Goal: Task Accomplishment & Management: Manage account settings

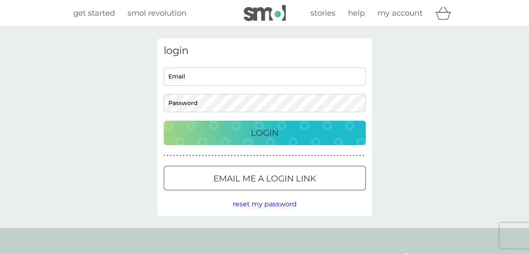
type input "[EMAIL_ADDRESS][DOMAIN_NAME]"
click at [275, 127] on p "Login" at bounding box center [265, 132] width 28 height 13
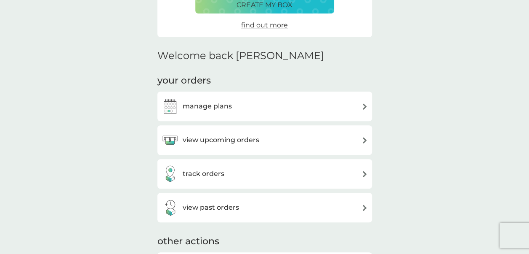
scroll to position [164, 0]
click at [207, 103] on h3 "manage plans" at bounding box center [207, 105] width 49 height 11
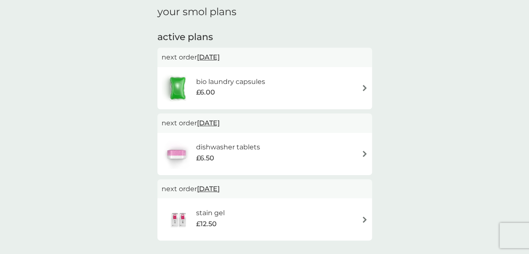
scroll to position [121, 0]
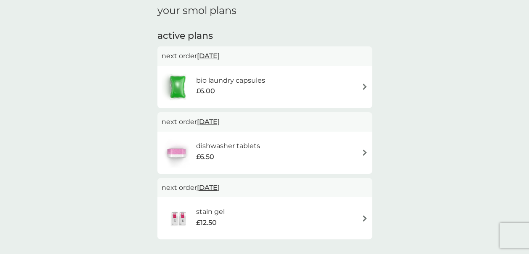
click at [228, 82] on h6 "bio laundry capsules" at bounding box center [230, 80] width 69 height 11
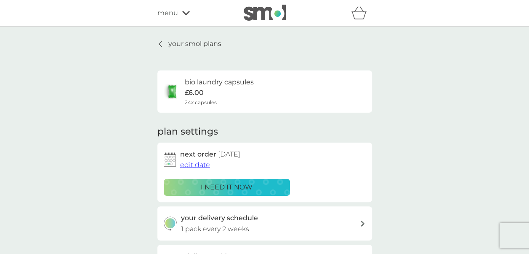
click at [192, 165] on span "edit date" at bounding box center [195, 164] width 30 height 8
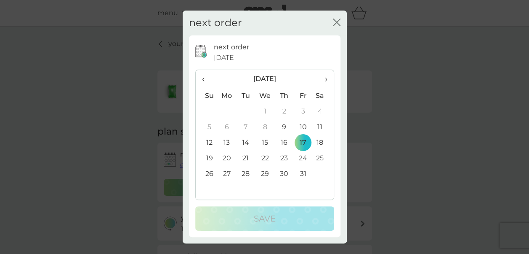
click at [303, 127] on td "10" at bounding box center [303, 127] width 19 height 16
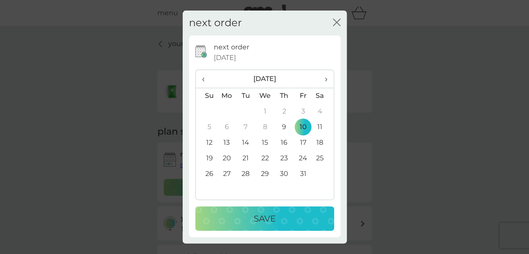
click at [263, 224] on p "Save" at bounding box center [265, 217] width 22 height 13
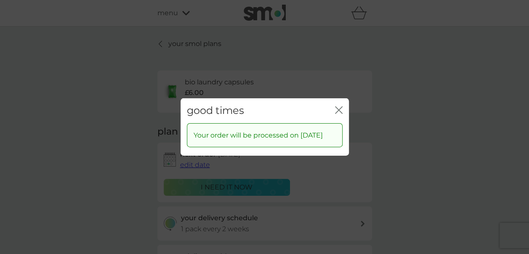
click at [341, 106] on icon "close" at bounding box center [339, 110] width 8 height 8
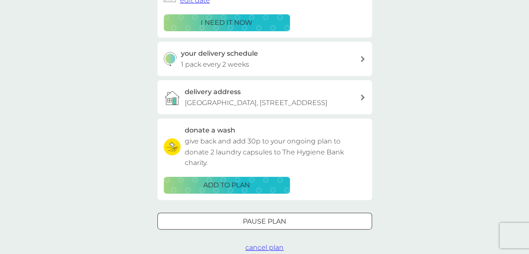
scroll to position [166, 0]
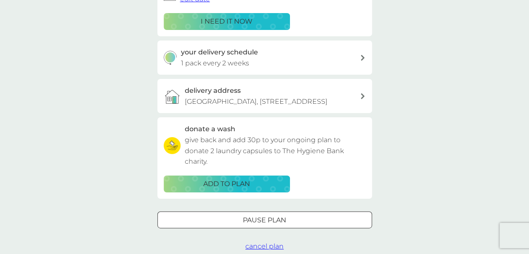
click at [211, 182] on p "ADD TO PLAN" at bounding box center [226, 183] width 47 height 11
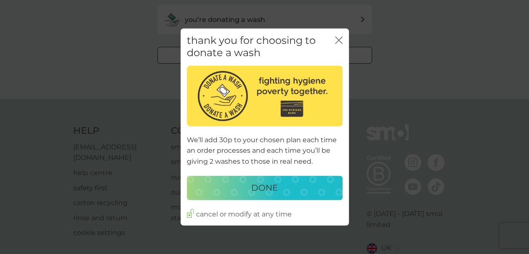
scroll to position [282, 0]
click at [234, 199] on button "DONE" at bounding box center [265, 187] width 156 height 24
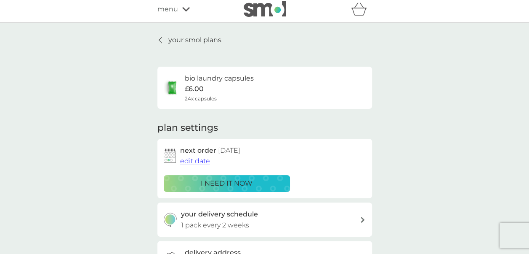
scroll to position [0, 0]
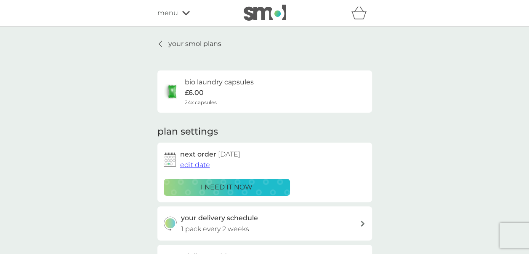
click at [199, 43] on p "your smol plans" at bounding box center [194, 43] width 53 height 11
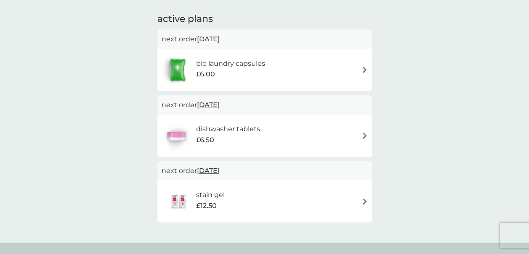
scroll to position [138, 0]
click at [220, 171] on span "22 May 2026" at bounding box center [208, 170] width 23 height 16
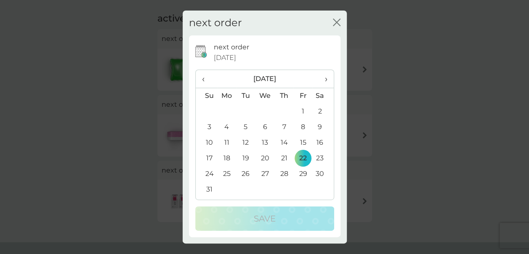
click at [327, 77] on span "›" at bounding box center [323, 79] width 8 height 18
click at [263, 123] on td "10" at bounding box center [264, 127] width 19 height 16
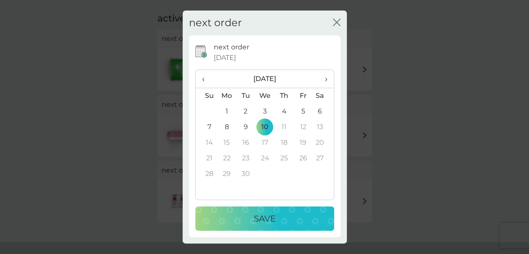
click at [257, 219] on p "Save" at bounding box center [265, 217] width 22 height 13
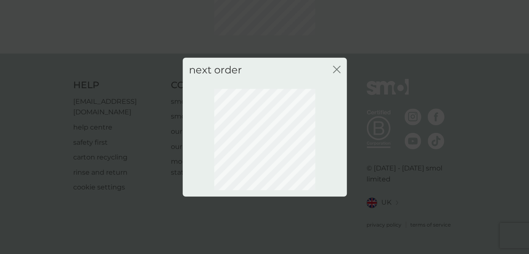
scroll to position [99, 0]
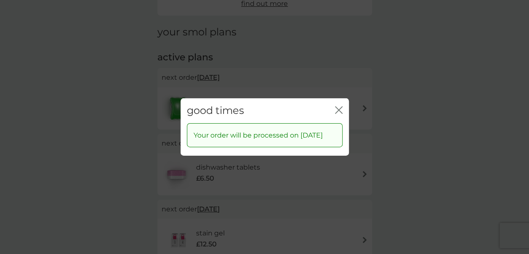
click at [339, 107] on icon "close" at bounding box center [340, 110] width 3 height 7
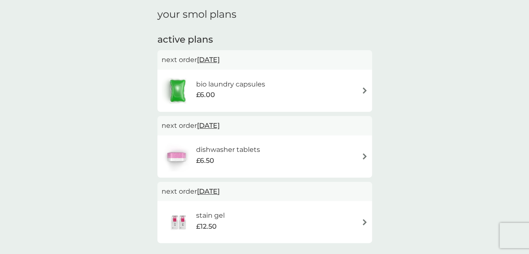
scroll to position [0, 0]
